Goal: Transaction & Acquisition: Purchase product/service

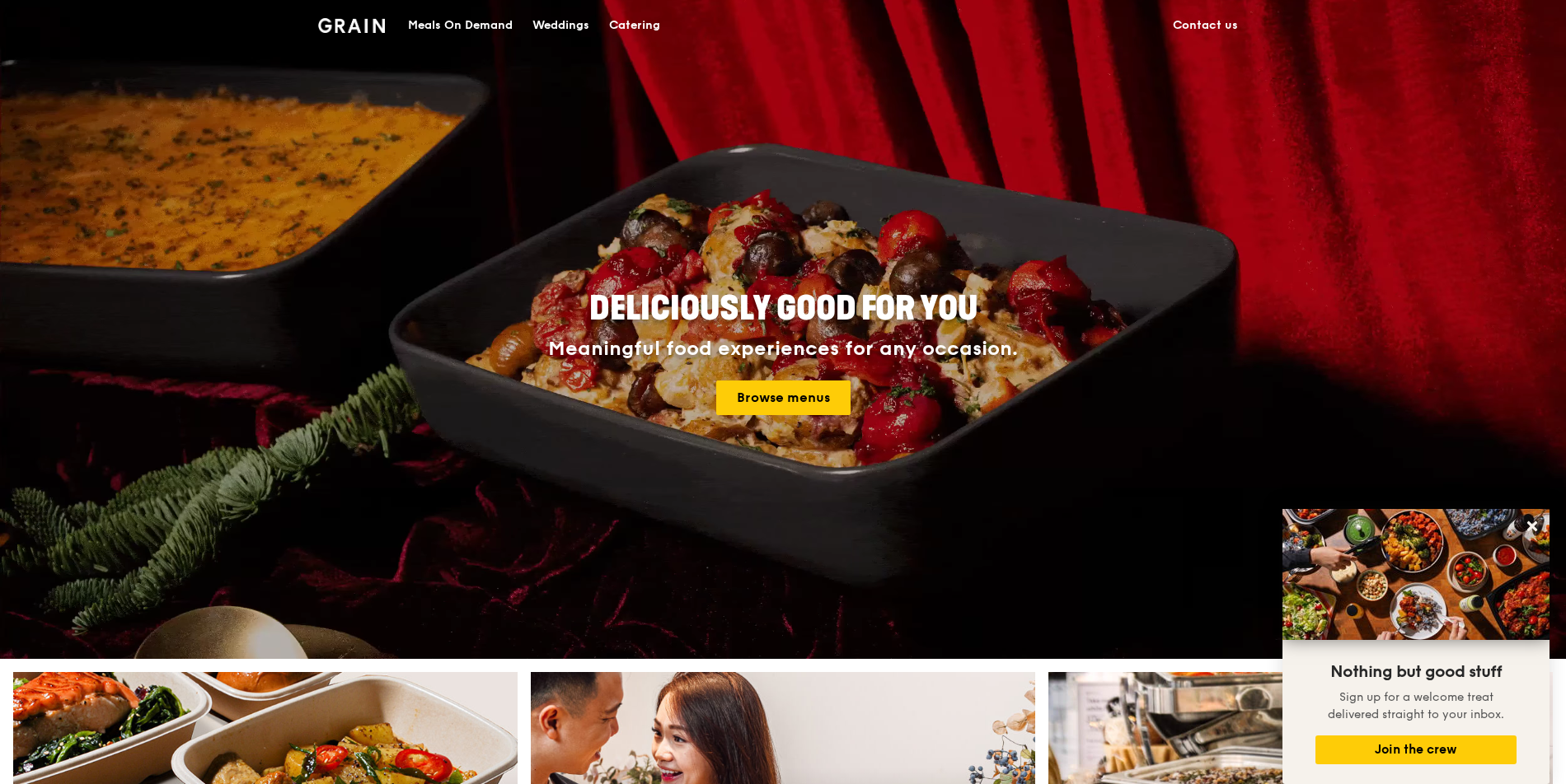
click at [471, 20] on div "Meals On Demand" at bounding box center [461, 26] width 104 height 49
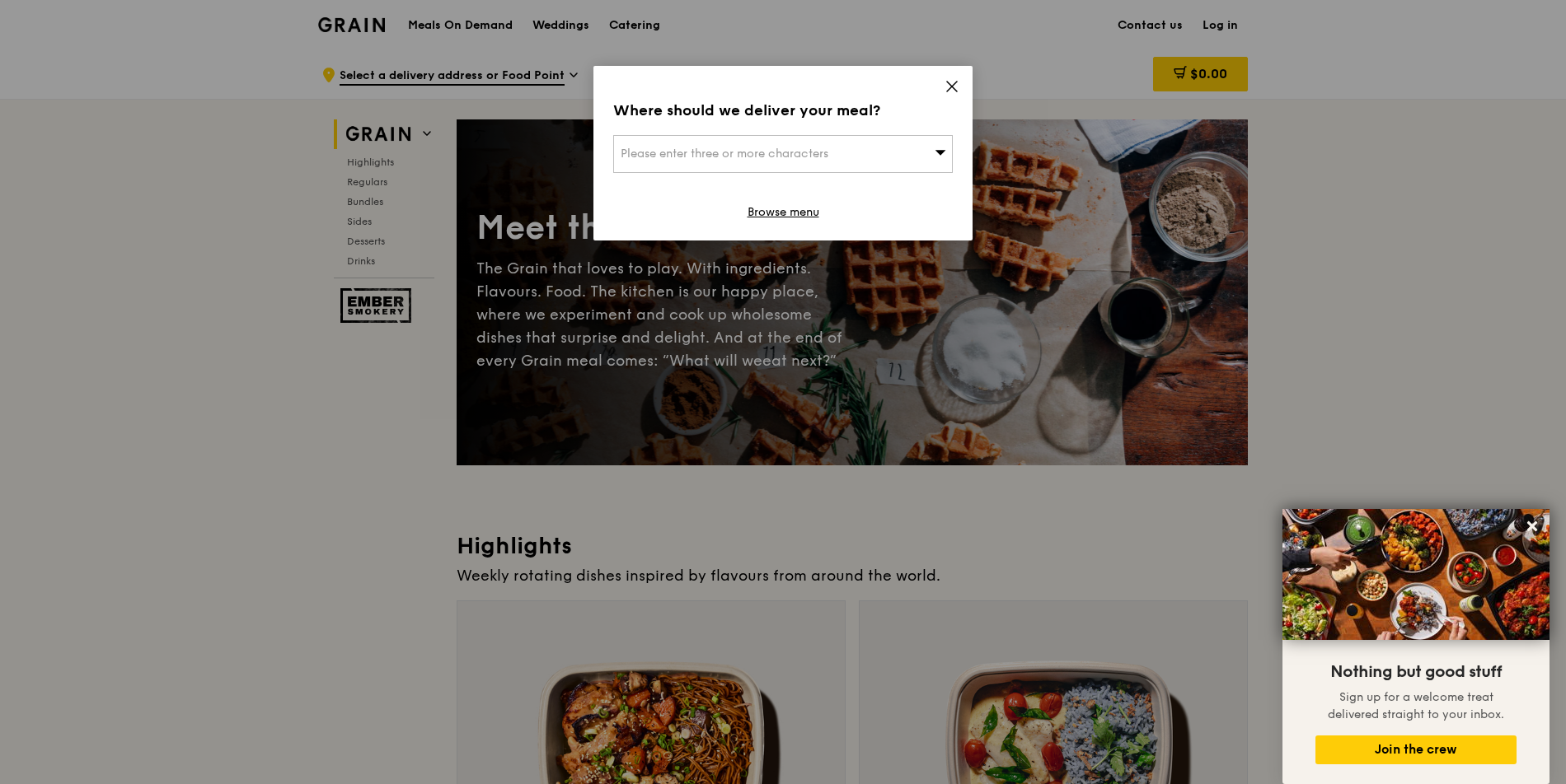
click at [949, 91] on icon at bounding box center [952, 86] width 15 height 15
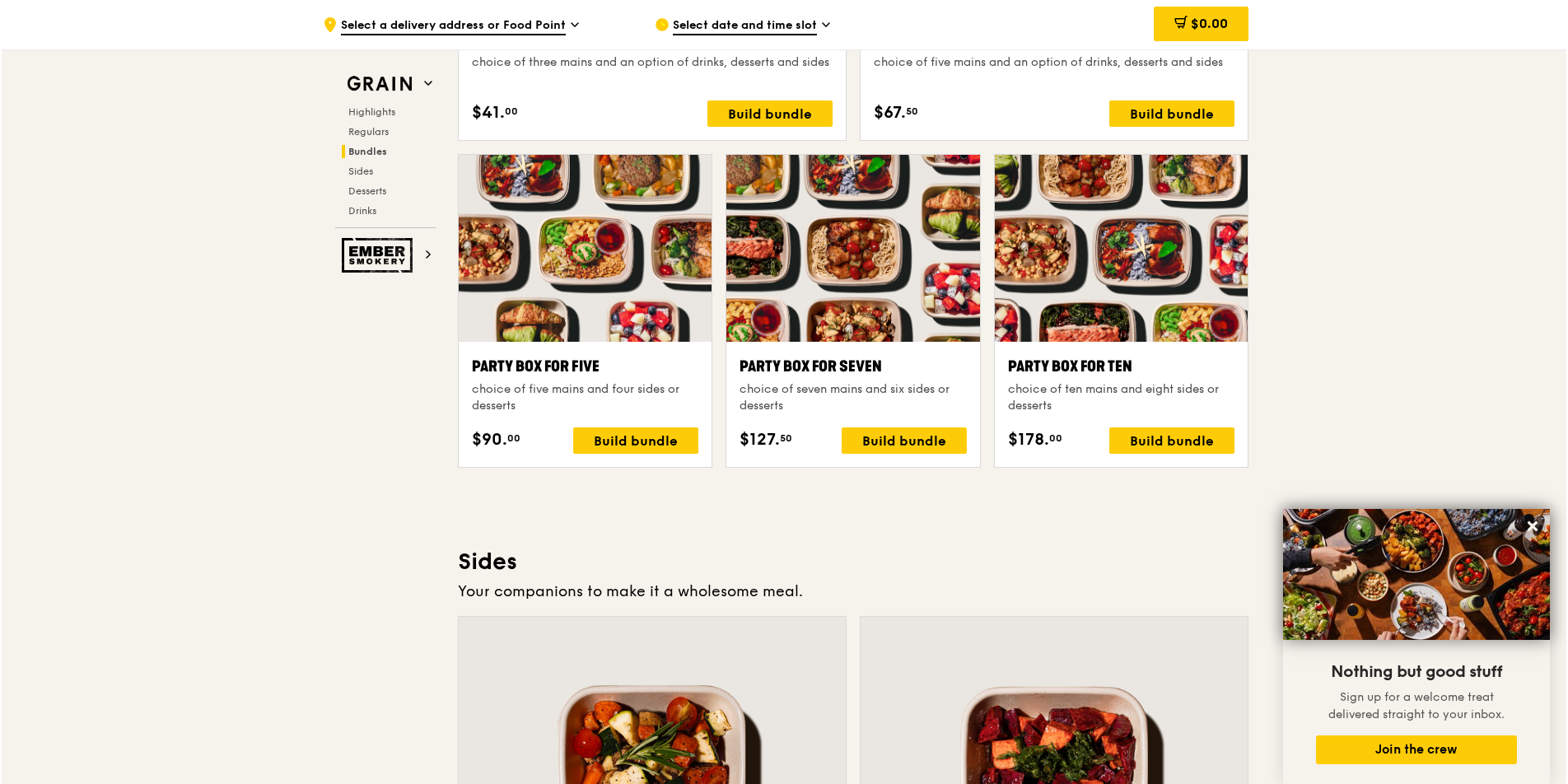
scroll to position [3172, 0]
click at [890, 238] on div at bounding box center [850, 249] width 253 height 187
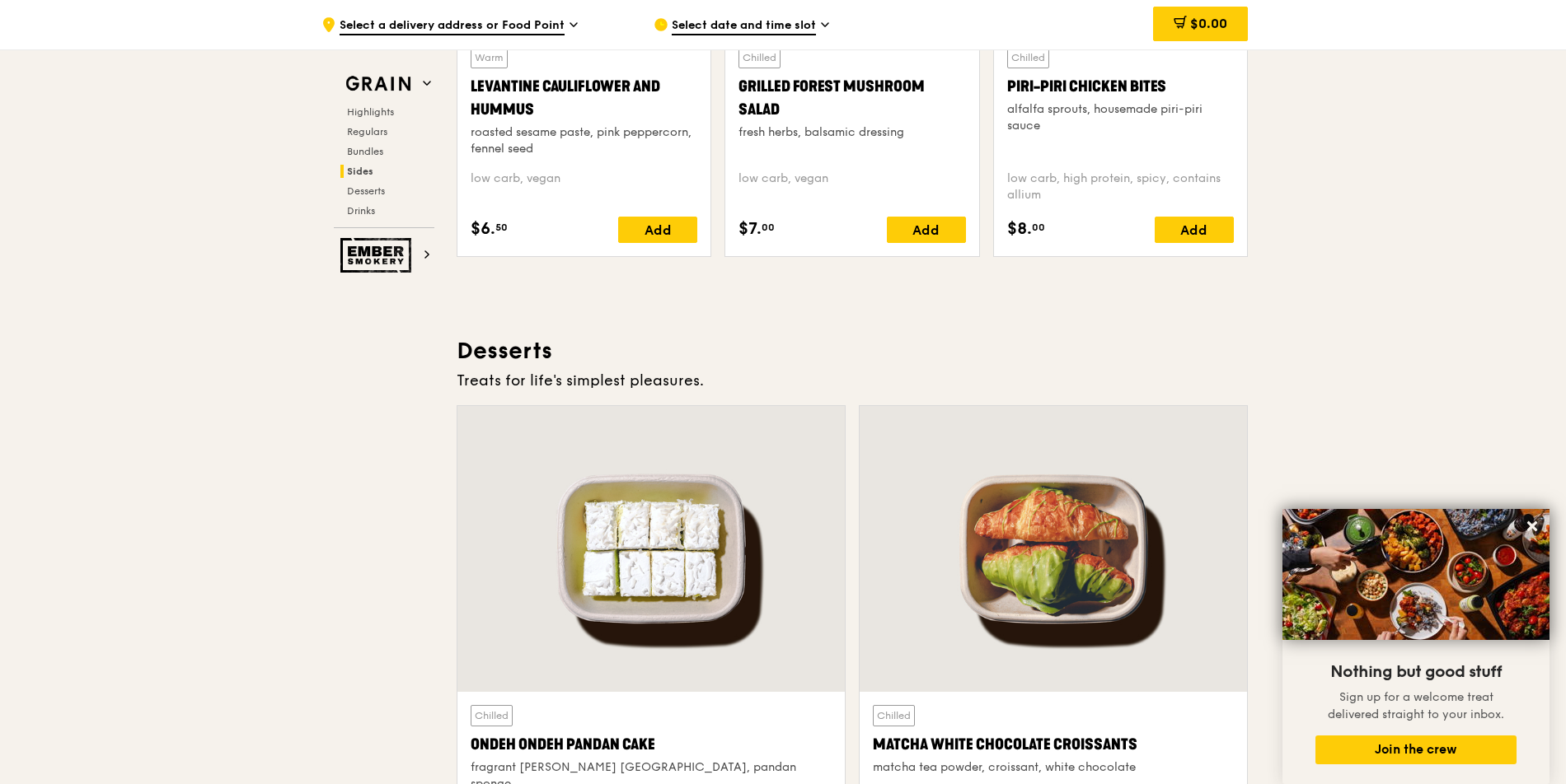
scroll to position [4251, 0]
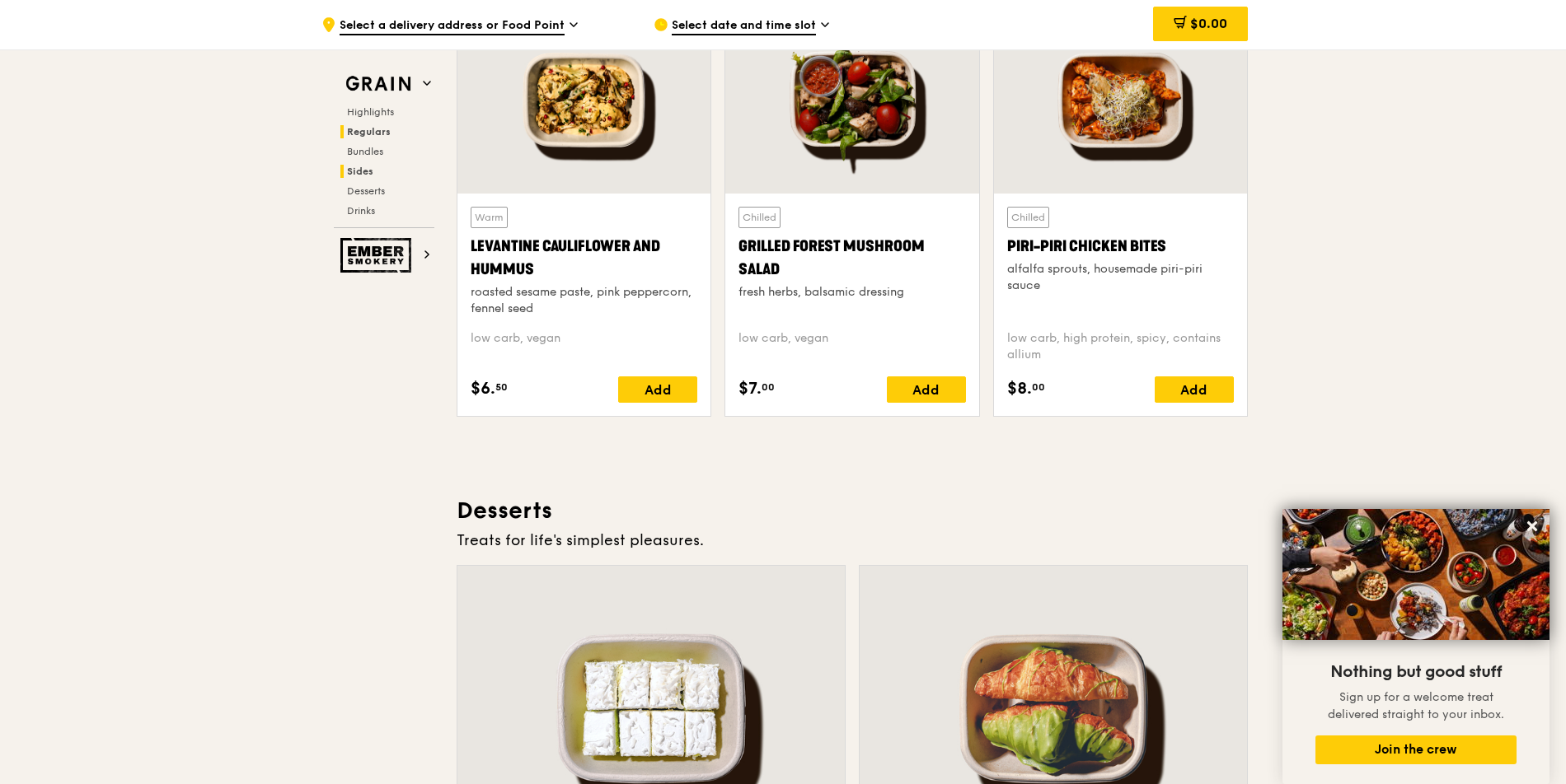
click at [369, 133] on span "Regulars" at bounding box center [369, 132] width 43 height 12
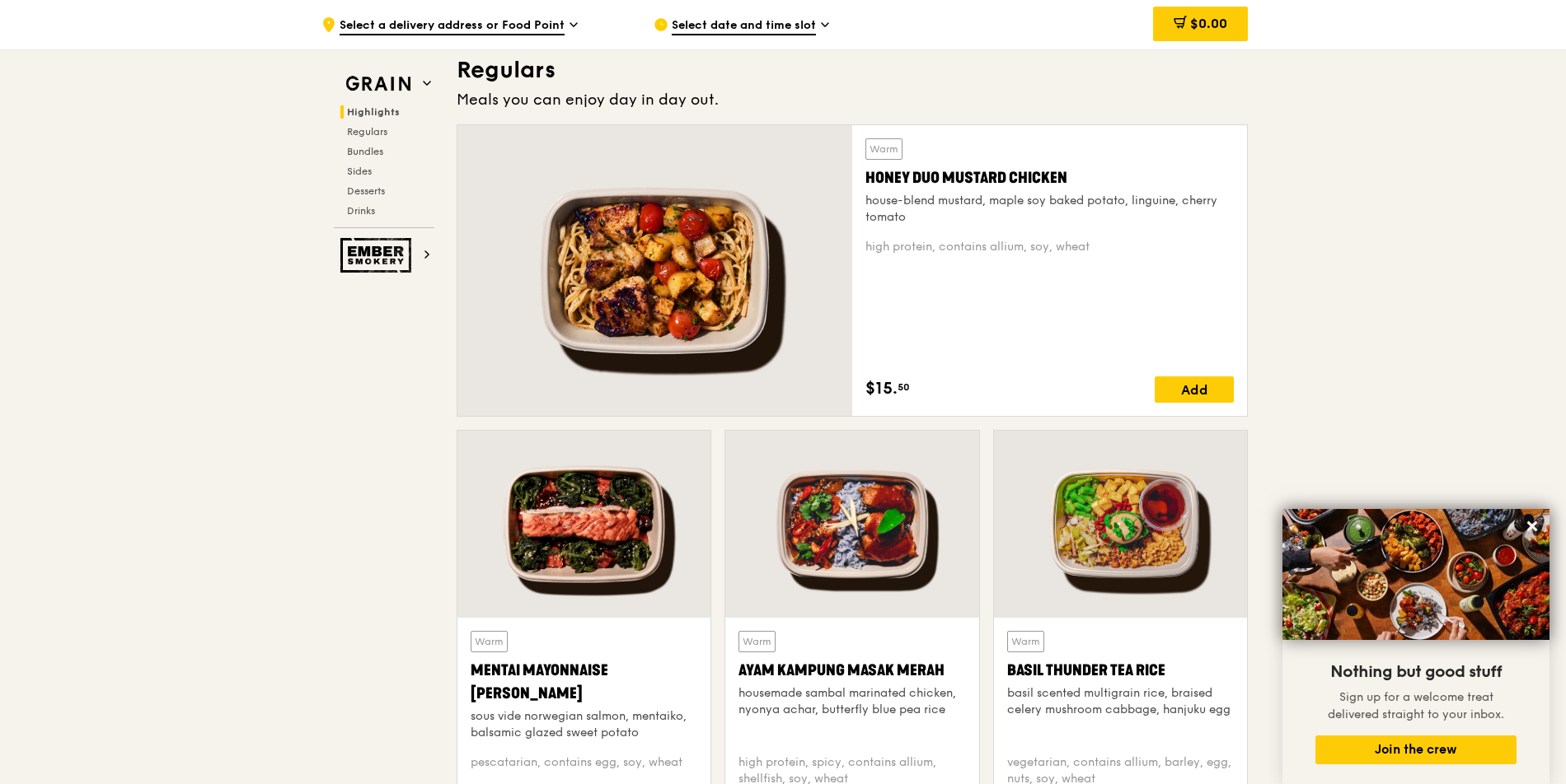
scroll to position [924, 0]
